Goal: Task Accomplishment & Management: Complete application form

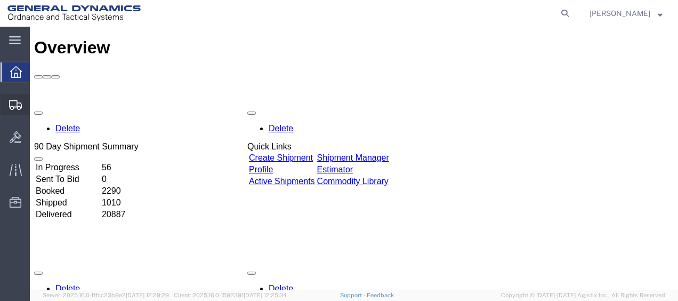
click at [0, 0] on span "Create Shipment" at bounding box center [0, 0] width 0 height 0
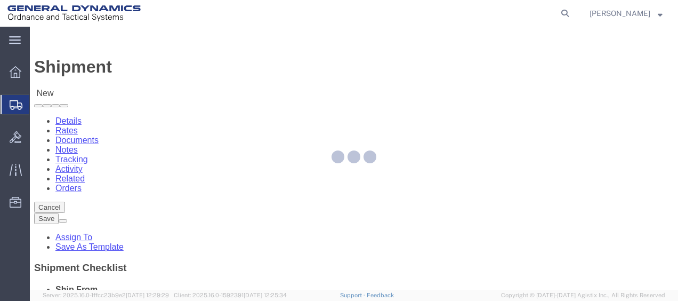
select select
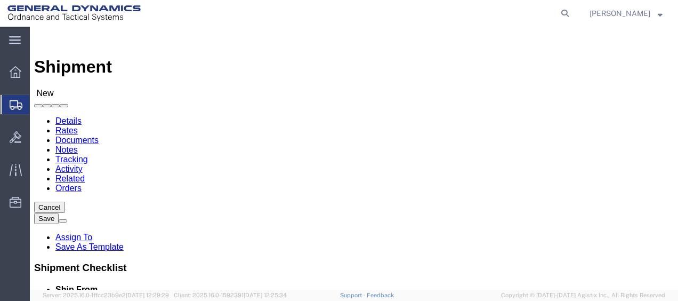
select select "MYPROFILE"
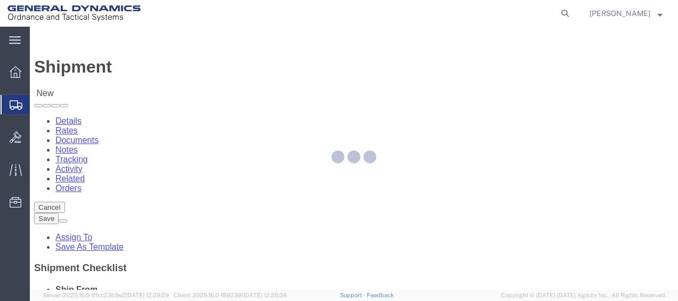
select select "FL"
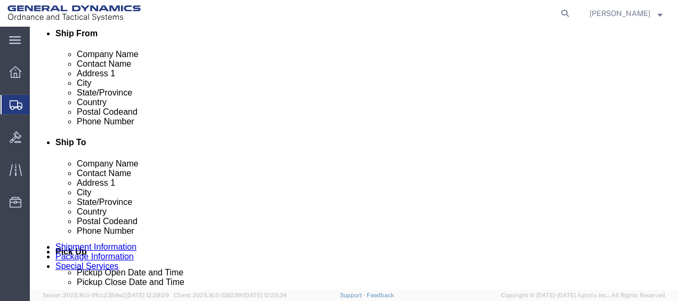
scroll to position [266, 0]
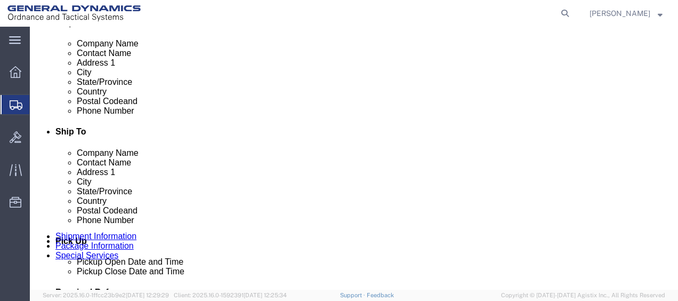
select select "312"
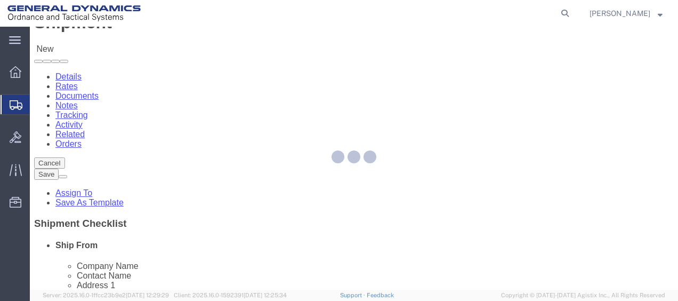
select select "WA"
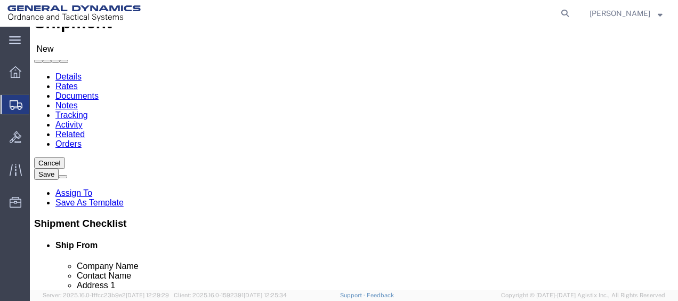
click input "text"
type input "mendez"
click p "- GD-OTS - (Ann Mendez) 4300 INDUSTRIAL AVE, Lincoln, NE, 68504, US"
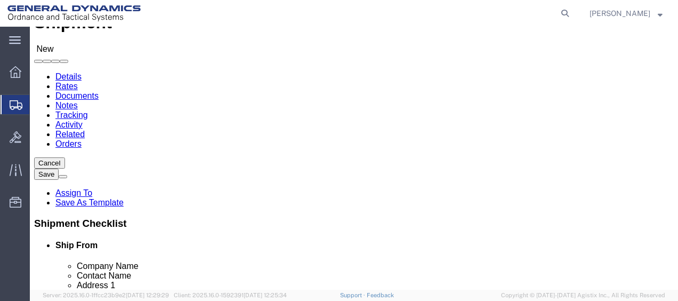
select select
select select "NE"
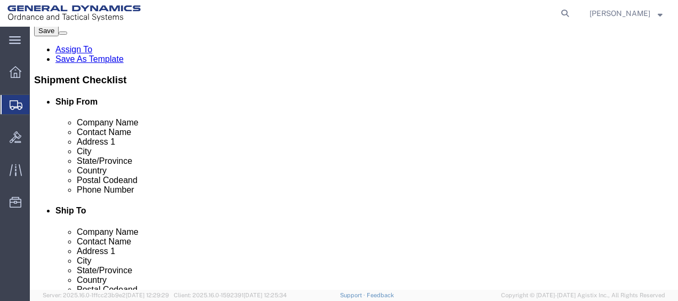
scroll to position [204, 0]
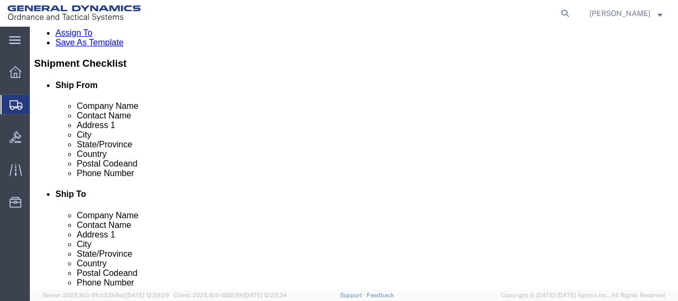
type input "Ann Mendez"
click input "text"
paste input "Ann.Mendez@gd-ots.com"
type input "Ann.Mendez@gd-ots.com"
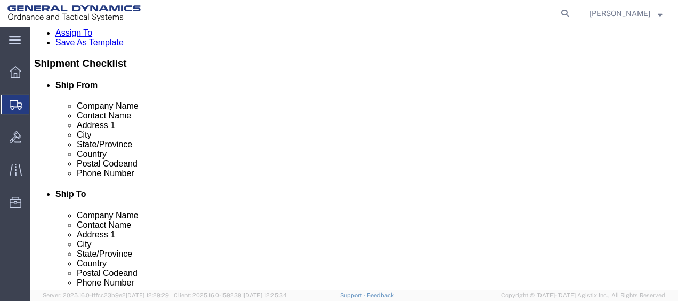
click input "checkbox"
checkbox input "true"
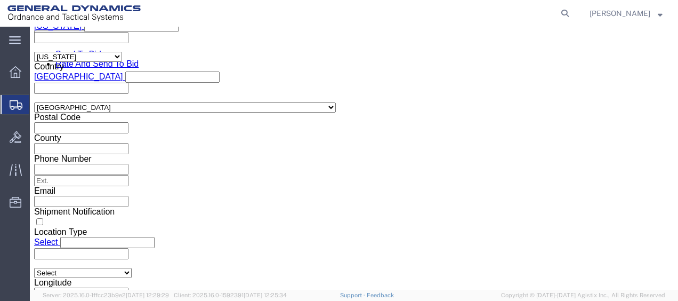
scroll to position [745, 0]
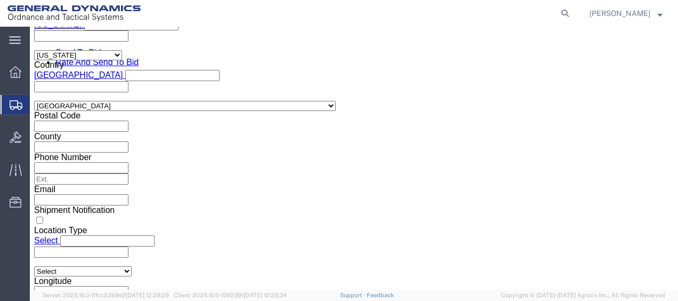
click button "Continue"
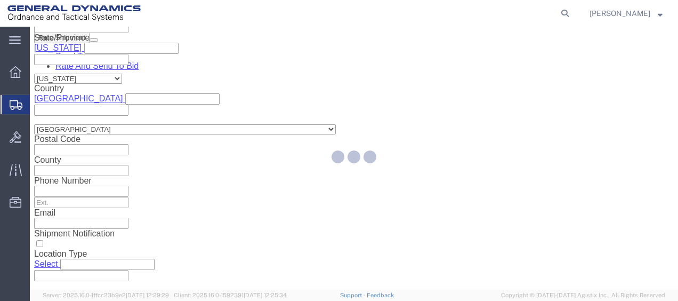
scroll to position [95, 0]
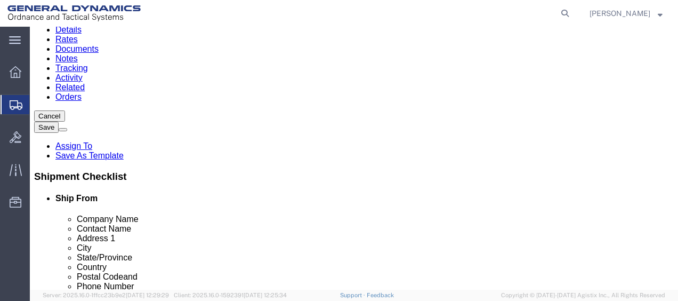
click select "Select Bale(s) Basket(s) Bolt(s) Bottle(s) Buckets Bulk Bundle(s) Can(s) Cardbo…"
select select "ENV"
click select "Select Bale(s) Basket(s) Bolt(s) Bottle(s) Buckets Bulk Bundle(s) Can(s) Cardbo…"
type input "9.50"
type input "12.50"
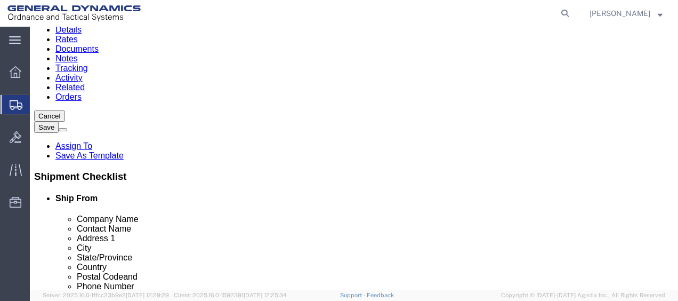
type input "0.25"
type input "1"
click div "1 x Envelope Package Type Select Bale(s) Basket(s) Bolt(s) Bottle(s) Buckets Bu…"
click link "Add Content"
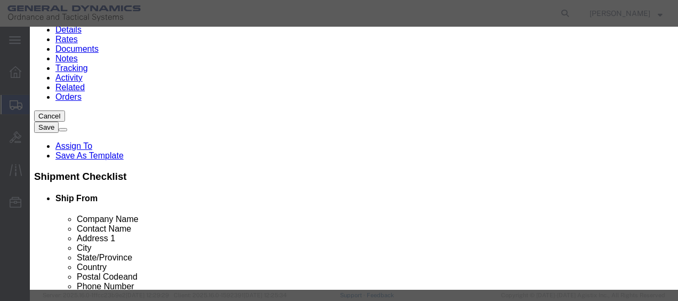
click input "text"
type input "chk"
type input "1"
click button "Save & Add Another"
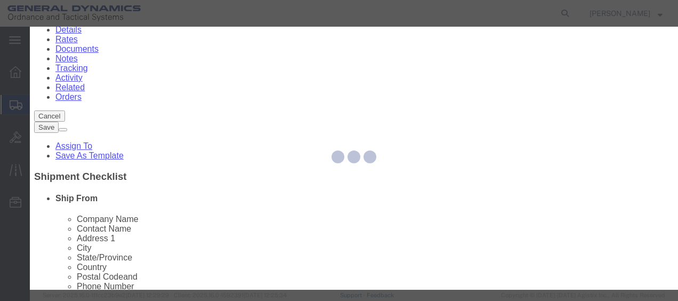
select select "EA"
select select "USD"
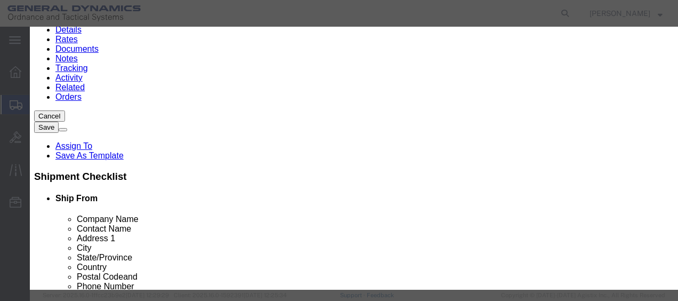
click button "Close"
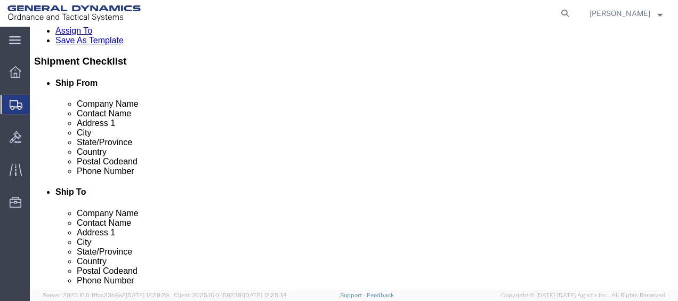
scroll to position [211, 0]
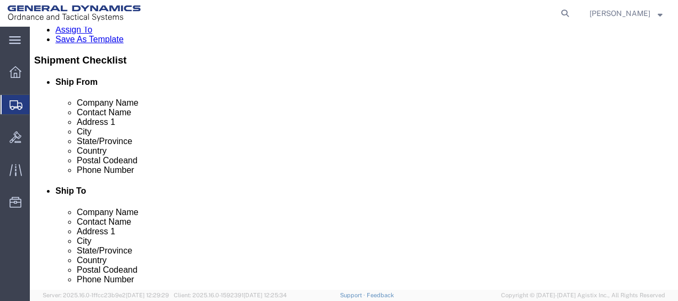
click button "Rate Shipment"
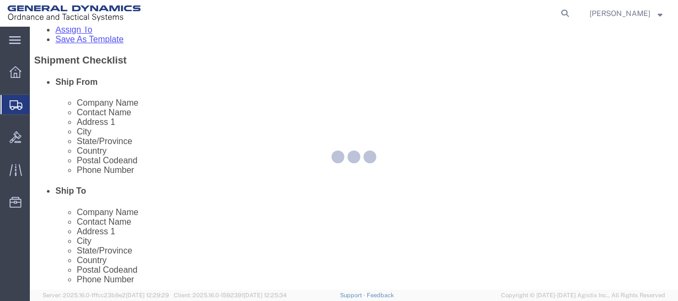
select select "307"
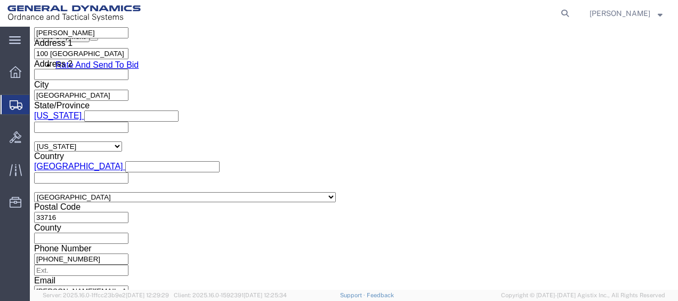
scroll to position [809, 0]
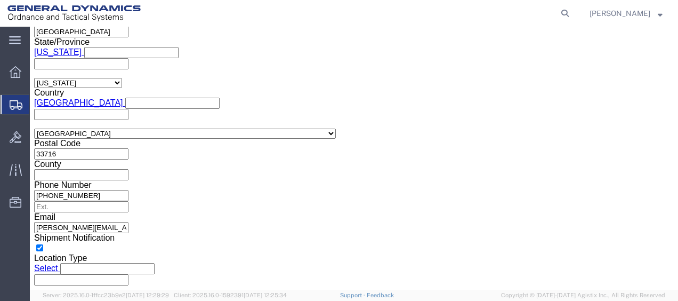
click button "Rate Shipment"
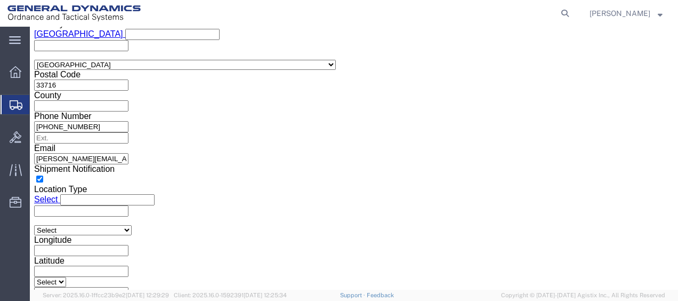
scroll to position [745, 0]
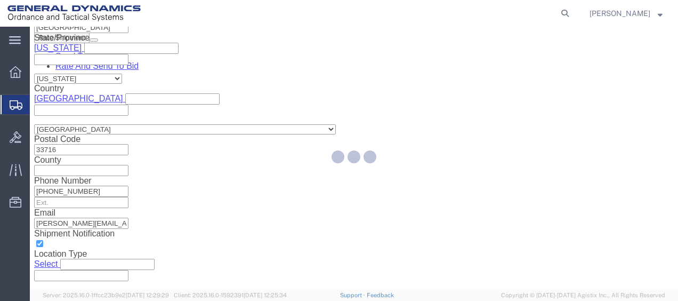
select select "307"
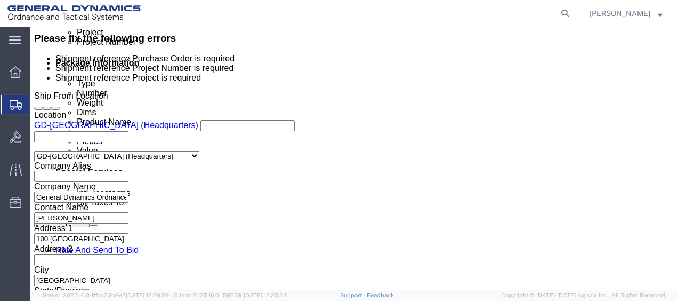
scroll to position [586, 0]
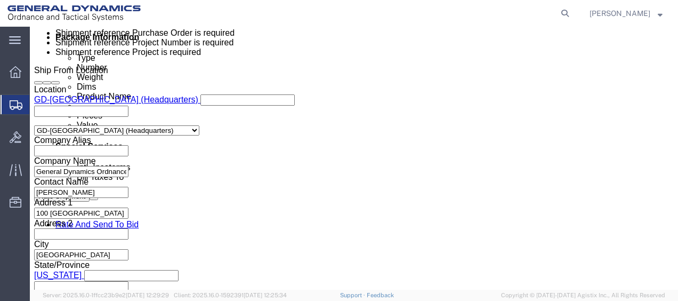
click input "text"
type input "001"
type input "002"
type input "003"
click button "Rate Shipment"
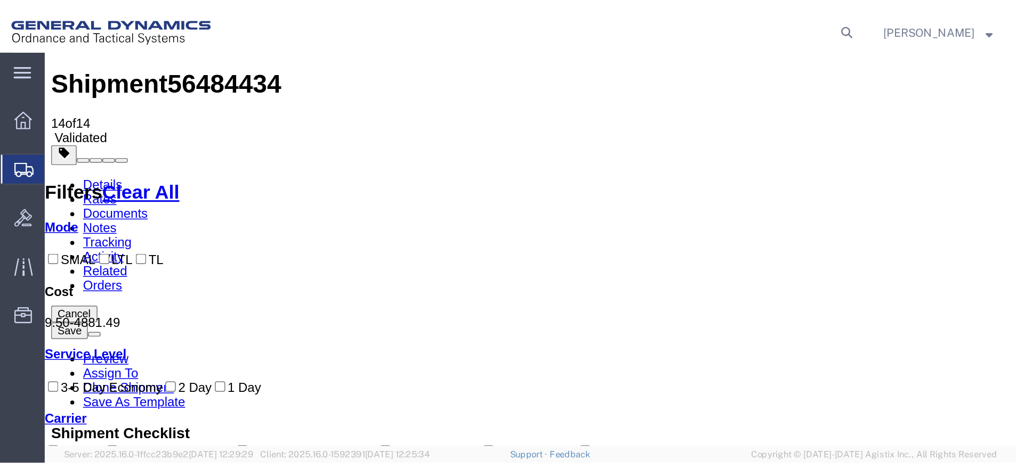
scroll to position [0, 0]
